Goal: Task Accomplishment & Management: Manage account settings

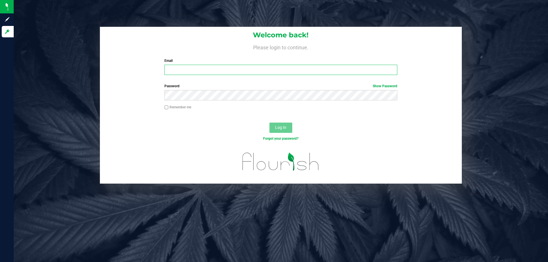
click at [182, 71] on input "Email" at bounding box center [280, 70] width 233 height 10
type input "[EMAIL_ADDRESS][DOMAIN_NAME]"
click at [281, 128] on span "Log In" at bounding box center [280, 127] width 11 height 5
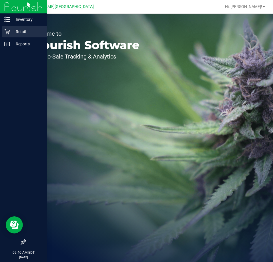
click at [5, 35] on div "Retail" at bounding box center [24, 31] width 45 height 11
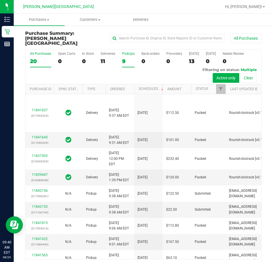
click at [126, 52] on div "PickUps" at bounding box center [128, 54] width 13 height 4
click at [0, 0] on input "PickUps 9" at bounding box center [0, 0] width 0 height 0
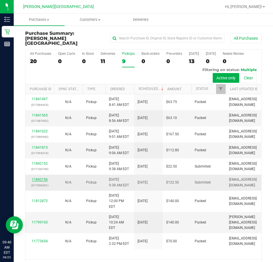
click at [36, 178] on link "11842156" at bounding box center [40, 180] width 16 height 4
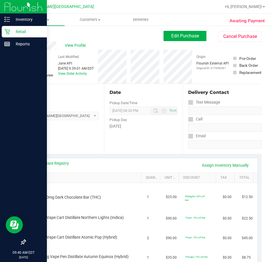
click at [11, 28] on div "Retail" at bounding box center [24, 31] width 45 height 11
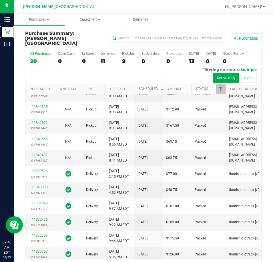
scroll to position [117, 0]
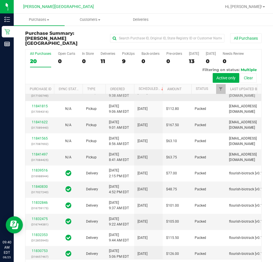
click at [35, 92] on link "11842152" at bounding box center [40, 90] width 16 height 4
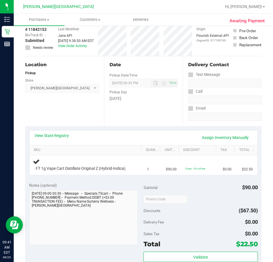
scroll to position [171, 0]
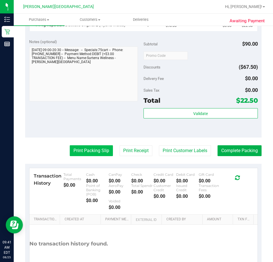
click at [81, 151] on button "Print Packing Slip" at bounding box center [91, 150] width 43 height 11
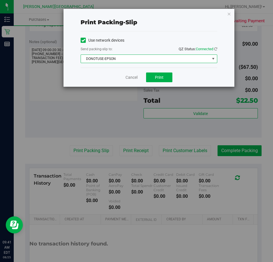
click at [193, 57] on span "DONOTUSE-EPSON" at bounding box center [145, 59] width 129 height 8
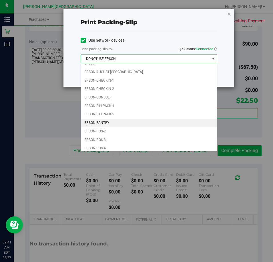
scroll to position [16, 0]
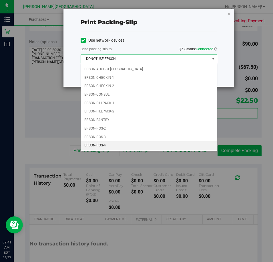
click at [119, 145] on li "EPSON-POS-4" at bounding box center [149, 145] width 136 height 9
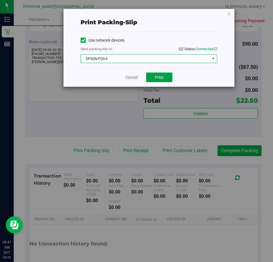
click at [162, 78] on span "Print" at bounding box center [159, 77] width 9 height 5
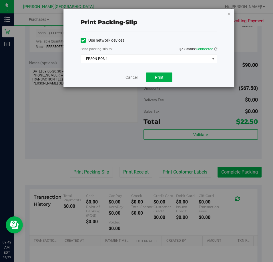
click at [134, 79] on link "Cancel" at bounding box center [131, 77] width 12 height 6
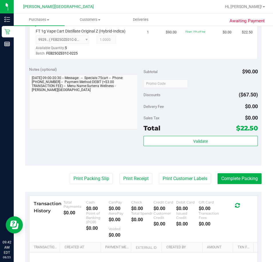
scroll to position [171, 0]
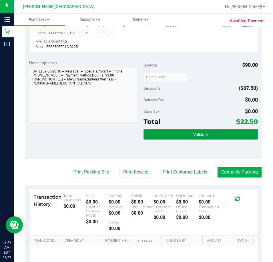
click at [196, 135] on span "Validate" at bounding box center [200, 134] width 15 height 5
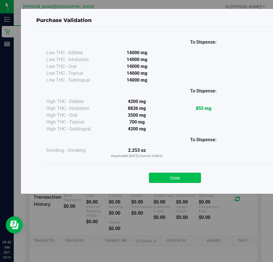
click at [175, 178] on button "Close" at bounding box center [175, 178] width 52 height 10
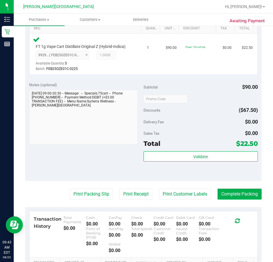
scroll to position [149, 0]
click at [232, 193] on button "Complete Packing" at bounding box center [239, 194] width 44 height 11
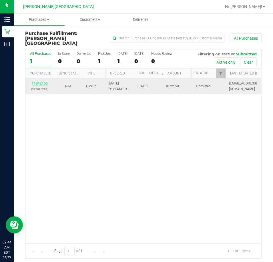
click at [42, 81] on link "11842156" at bounding box center [40, 83] width 16 height 4
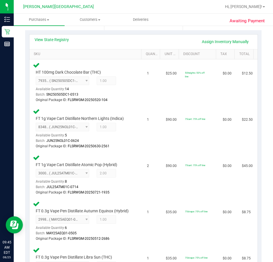
scroll to position [29, 0]
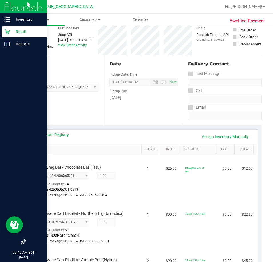
click at [19, 32] on p "Retail" at bounding box center [27, 31] width 34 height 7
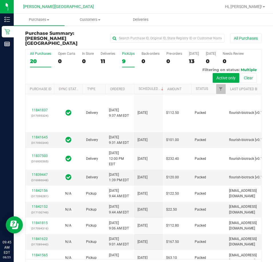
click at [125, 52] on div "PickUps" at bounding box center [128, 54] width 13 height 4
click at [0, 0] on input "PickUps 9" at bounding box center [0, 0] width 0 height 0
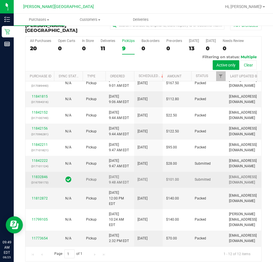
scroll to position [122, 0]
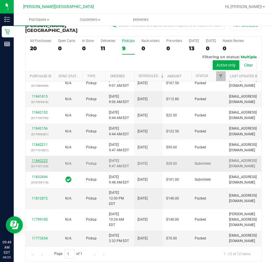
click at [37, 159] on link "11842222" at bounding box center [40, 161] width 16 height 4
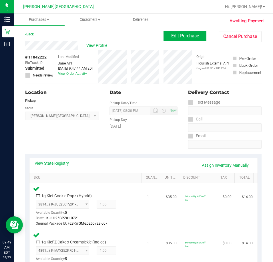
click at [35, 35] on div "Back Edit Purchase Cancel Purchase" at bounding box center [143, 36] width 236 height 10
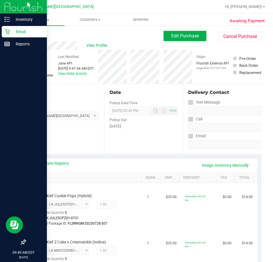
click at [6, 34] on icon at bounding box center [7, 32] width 6 height 6
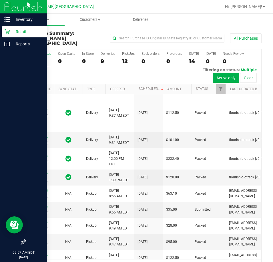
click at [16, 109] on div at bounding box center [23, 144] width 47 height 186
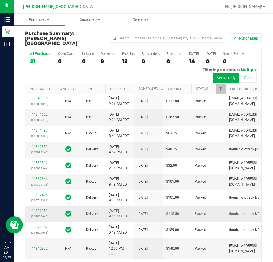
scroll to position [13, 0]
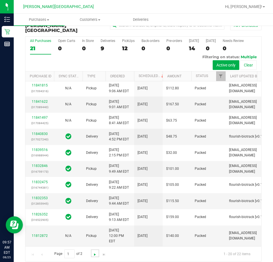
click at [95, 252] on span "Go to the next page" at bounding box center [94, 254] width 5 height 5
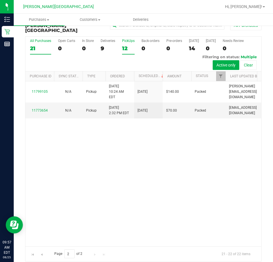
click at [128, 39] on label "PickUps 12" at bounding box center [128, 47] width 13 height 16
click at [0, 0] on input "PickUps 12" at bounding box center [0, 0] width 0 height 0
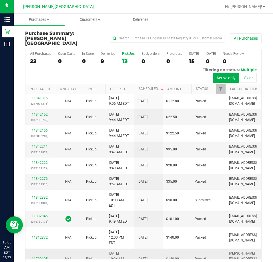
scroll to position [191, 0]
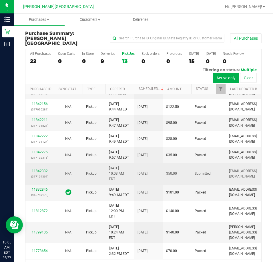
click at [35, 169] on link "11842332" at bounding box center [40, 171] width 16 height 4
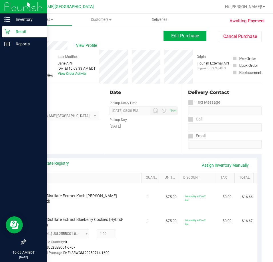
click at [15, 30] on p "Retail" at bounding box center [27, 31] width 34 height 7
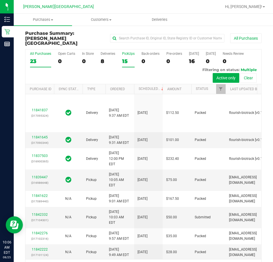
click at [124, 52] on div "PickUps" at bounding box center [128, 54] width 13 height 4
click at [0, 0] on input "PickUps 15" at bounding box center [0, 0] width 0 height 0
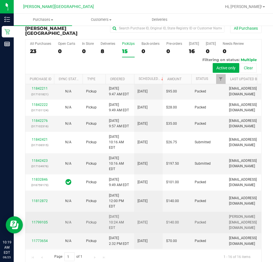
scroll to position [13, 0]
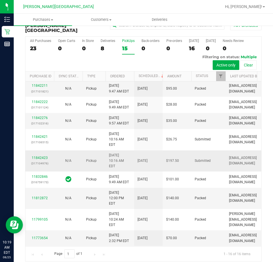
click at [36, 155] on div "11842423 (317104976)" at bounding box center [40, 160] width 22 height 11
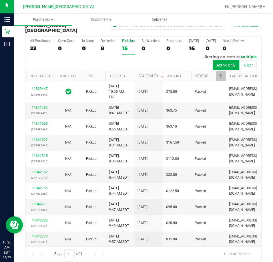
scroll to position [0, 0]
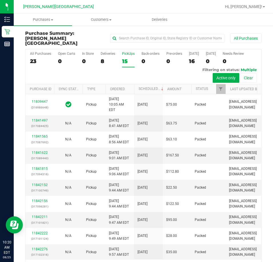
click at [124, 52] on label "PickUps 15" at bounding box center [128, 60] width 13 height 16
click at [0, 0] on input "PickUps 15" at bounding box center [0, 0] width 0 height 0
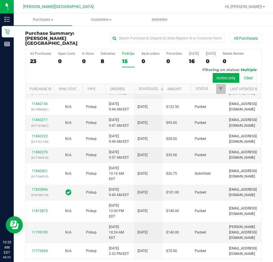
scroll to position [116, 0]
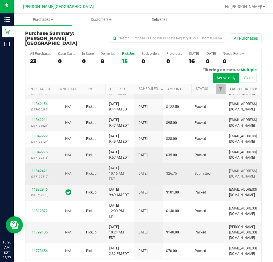
click at [36, 173] on link "11842421" at bounding box center [40, 171] width 16 height 4
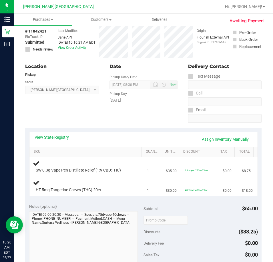
scroll to position [26, 0]
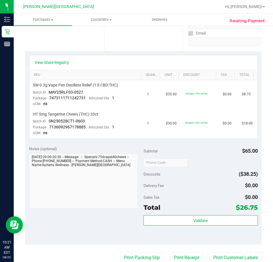
scroll to position [143, 0]
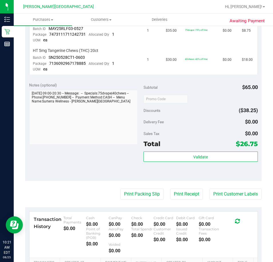
scroll to position [171, 0]
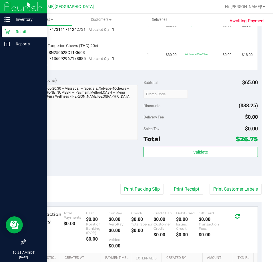
click at [20, 32] on p "Retail" at bounding box center [27, 31] width 34 height 7
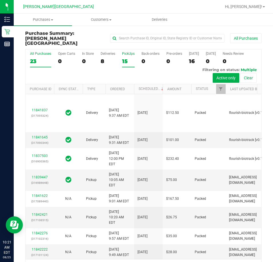
click at [124, 52] on div "PickUps" at bounding box center [128, 54] width 13 height 4
click at [0, 0] on input "PickUps 15" at bounding box center [0, 0] width 0 height 0
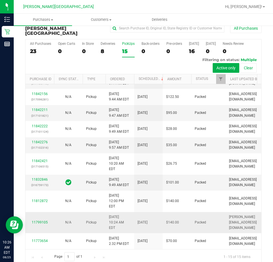
scroll to position [13, 0]
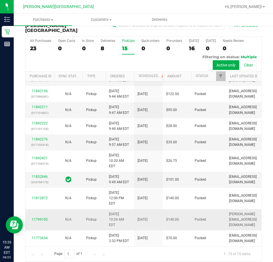
drag, startPoint x: 233, startPoint y: 197, endPoint x: 234, endPoint y: 182, distance: 15.4
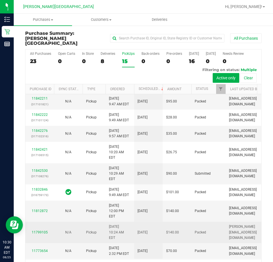
scroll to position [207, 0]
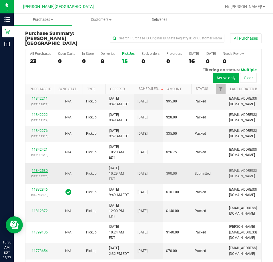
click at [39, 169] on link "11842530" at bounding box center [40, 171] width 16 height 4
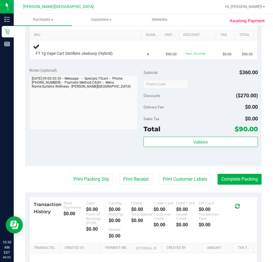
scroll to position [86, 0]
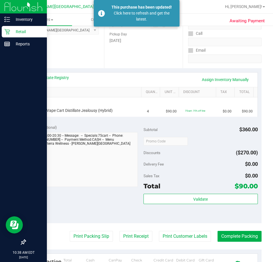
click at [9, 27] on div "Retail" at bounding box center [24, 31] width 45 height 11
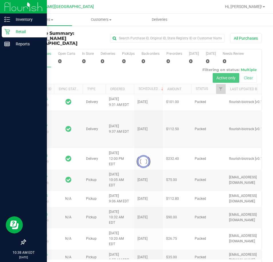
click at [16, 33] on p "Retail" at bounding box center [27, 31] width 34 height 7
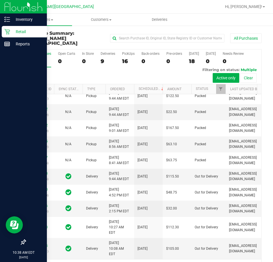
scroll to position [281, 0]
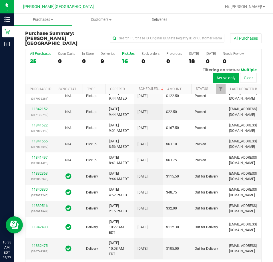
click at [127, 52] on div "PickUps" at bounding box center [128, 54] width 13 height 4
click at [0, 0] on input "PickUps 16" at bounding box center [0, 0] width 0 height 0
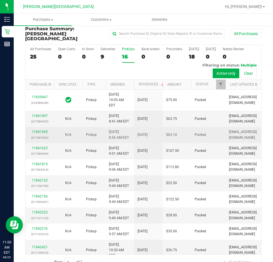
scroll to position [0, 0]
